Goal: Task Accomplishment & Management: Manage account settings

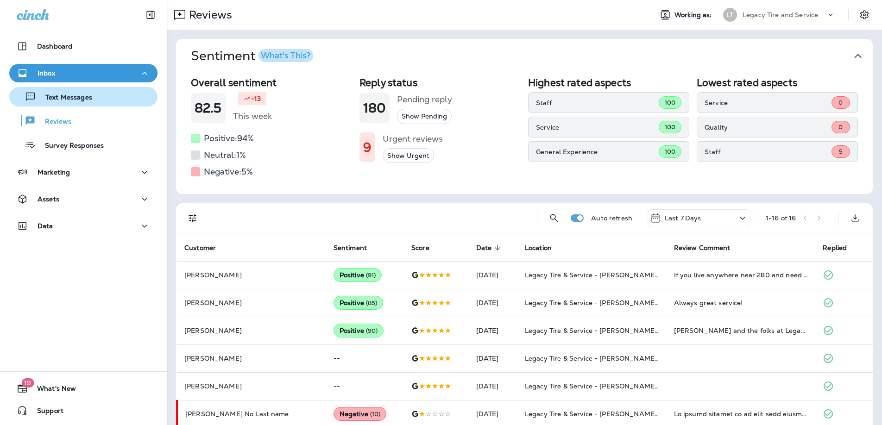
click at [65, 98] on p "Text Messages" at bounding box center [64, 98] width 56 height 9
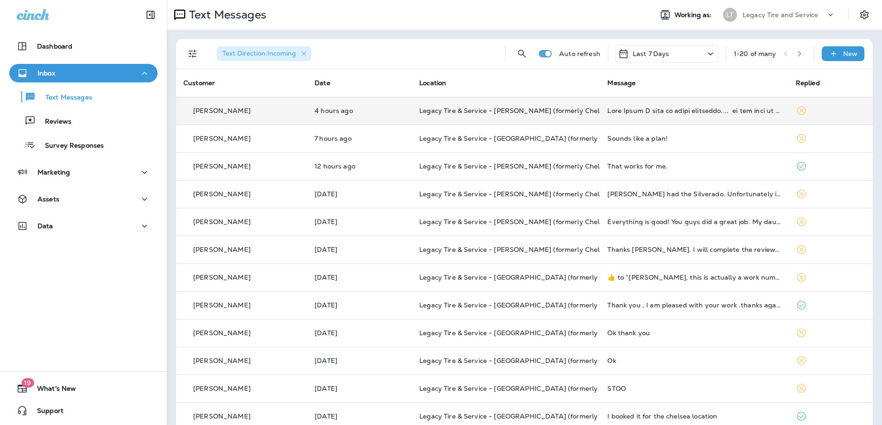
click at [619, 106] on td at bounding box center [694, 111] width 188 height 28
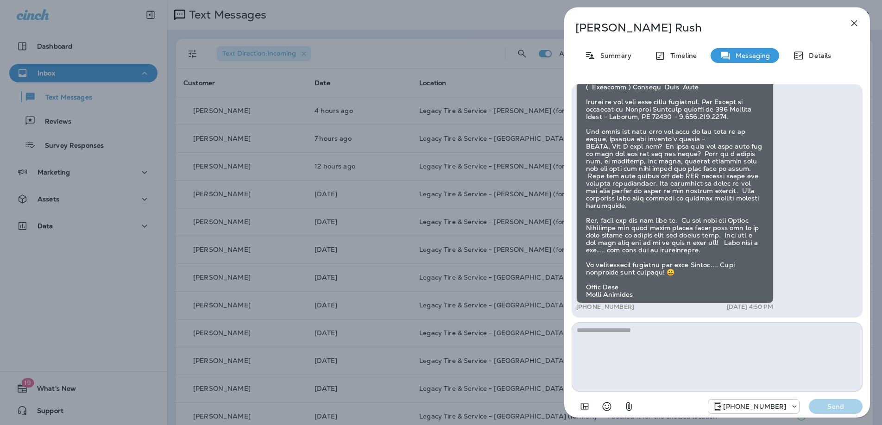
scroll to position [-156, 0]
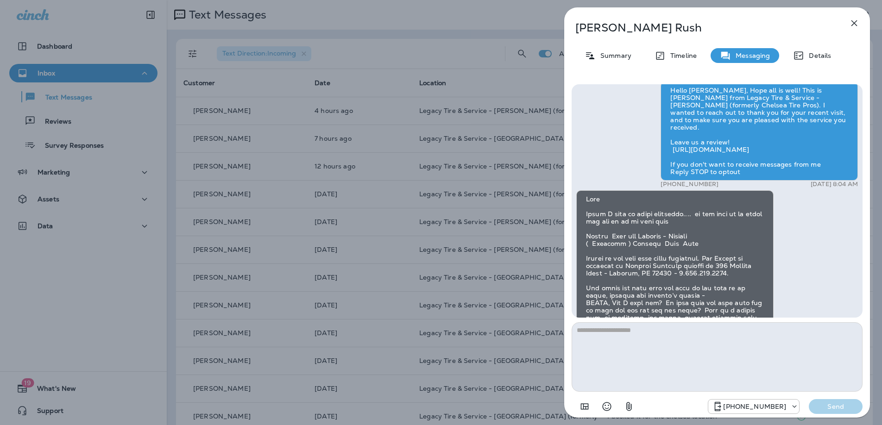
click at [854, 21] on icon "button" at bounding box center [853, 23] width 11 height 11
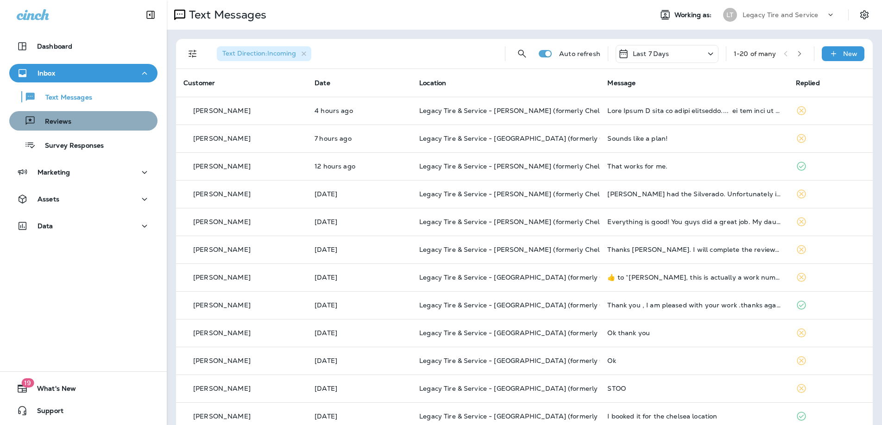
click at [63, 121] on p "Reviews" at bounding box center [54, 122] width 36 height 9
